Goal: Information Seeking & Learning: Learn about a topic

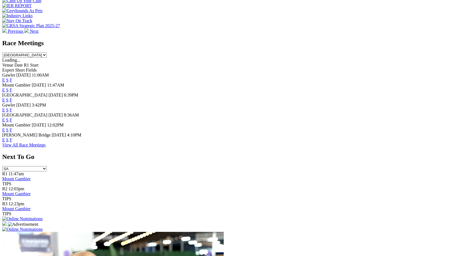
scroll to position [223, 0]
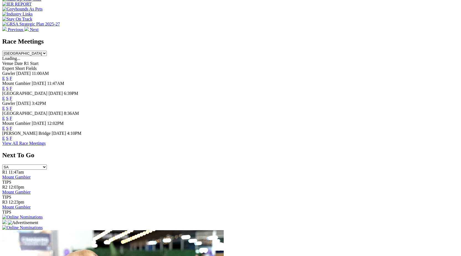
click at [12, 140] on link "F" at bounding box center [11, 138] width 2 height 5
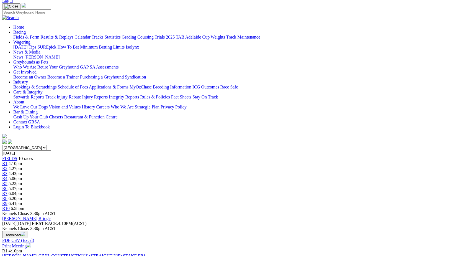
scroll to position [41, 0]
